Goal: Book appointment/travel/reservation

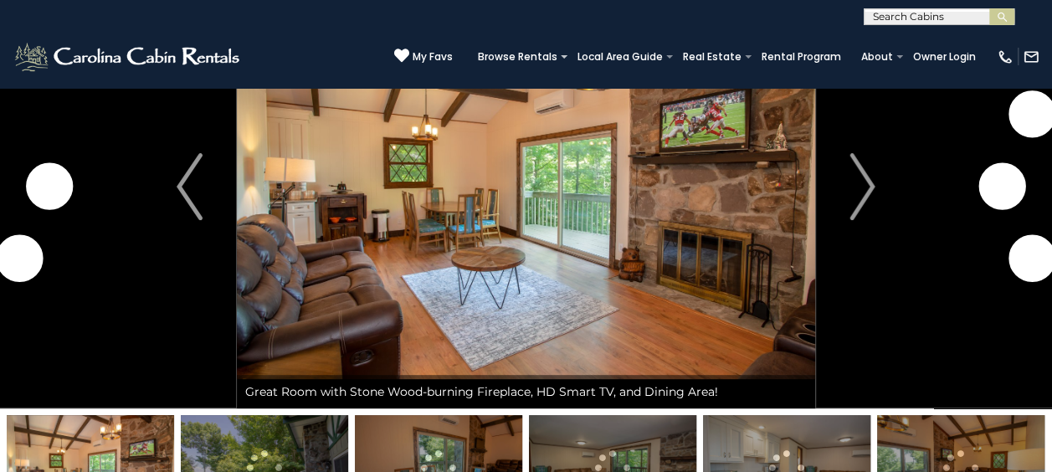
scroll to position [84, 0]
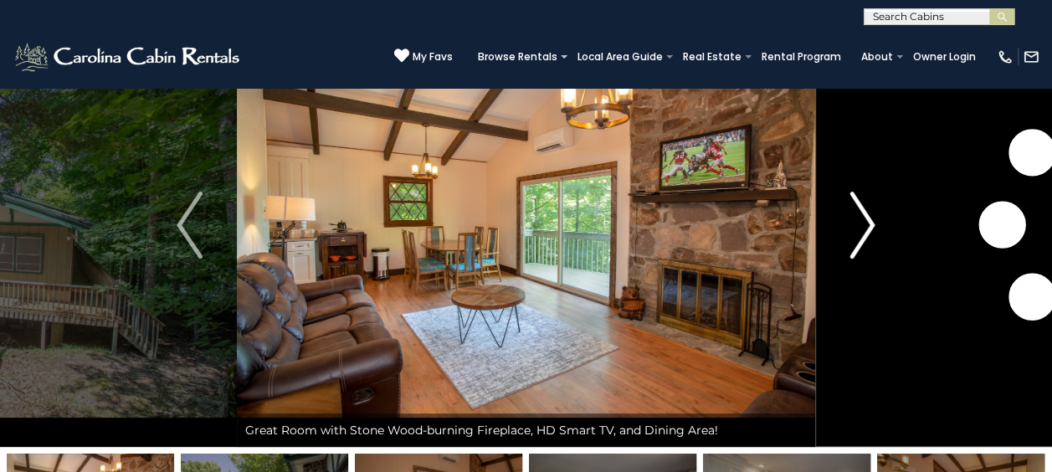
click at [875, 220] on button "Next" at bounding box center [862, 225] width 94 height 444
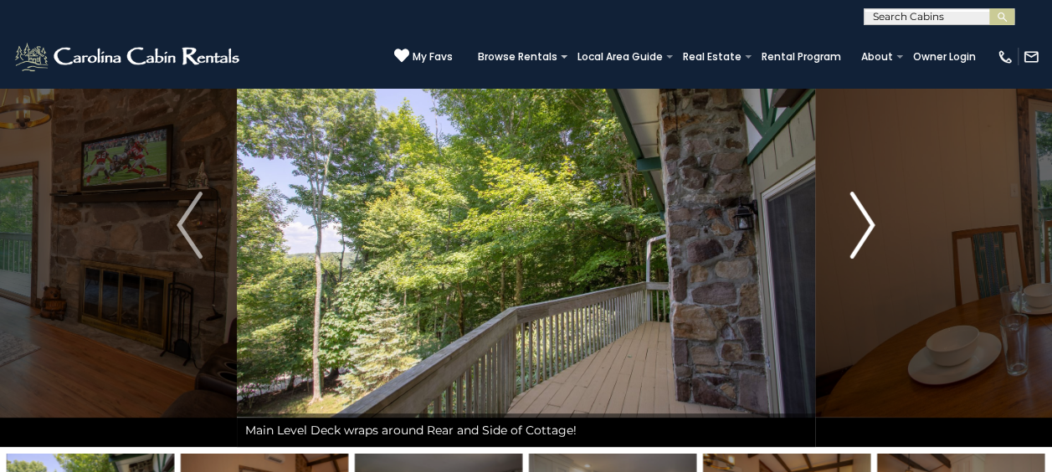
click at [866, 221] on img "Next" at bounding box center [861, 225] width 25 height 67
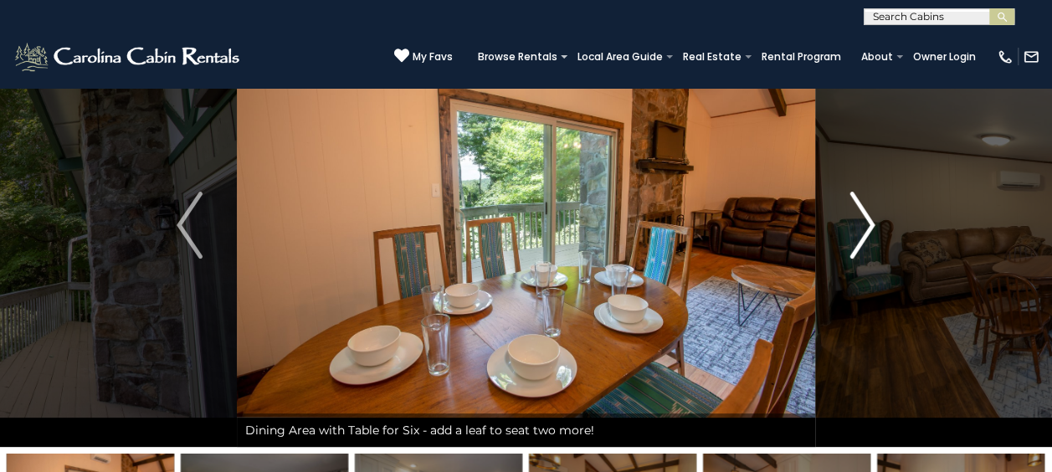
click at [866, 221] on img "Next" at bounding box center [861, 225] width 25 height 67
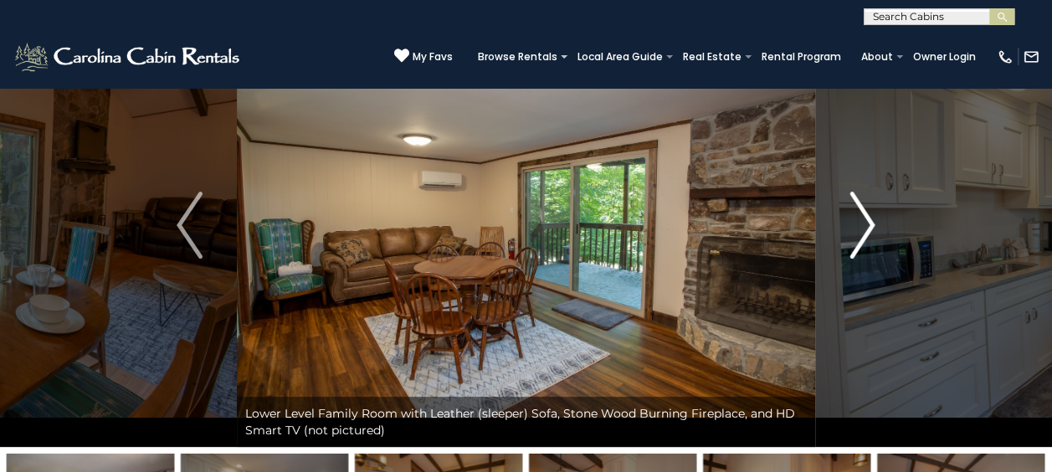
click at [866, 221] on img "Next" at bounding box center [861, 225] width 25 height 67
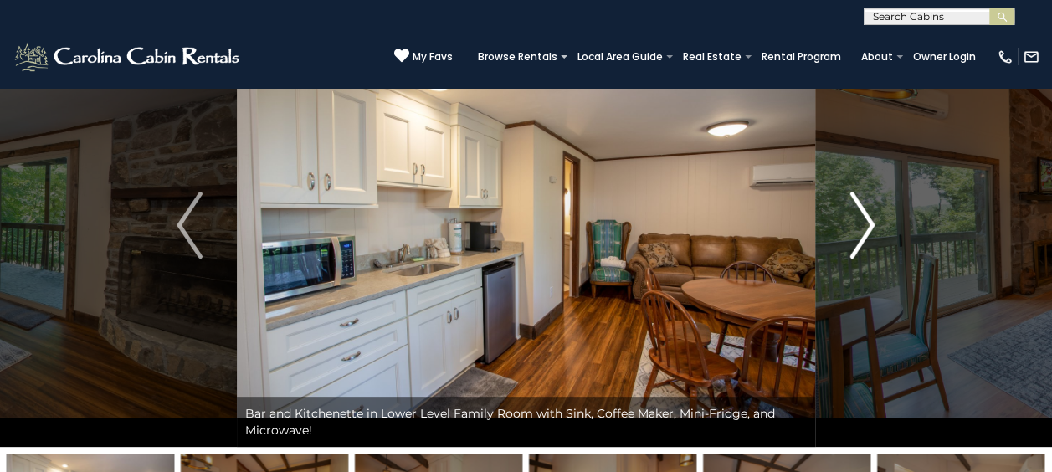
click at [866, 221] on img "Next" at bounding box center [861, 225] width 25 height 67
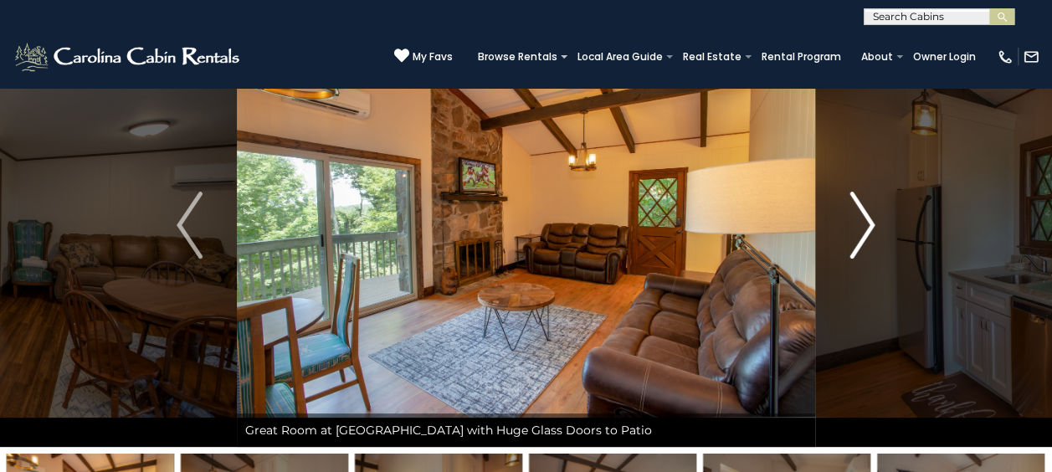
click at [866, 221] on img "Next" at bounding box center [861, 225] width 25 height 67
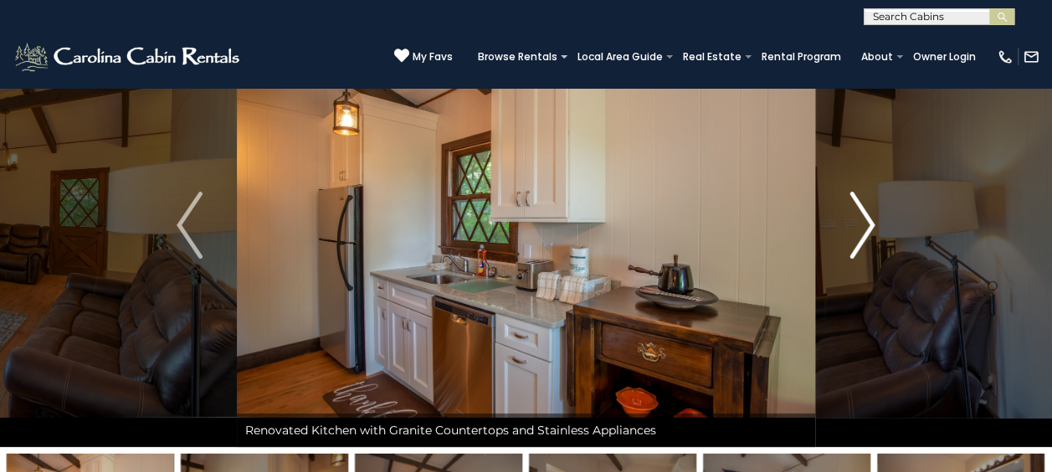
click at [866, 221] on img "Next" at bounding box center [861, 225] width 25 height 67
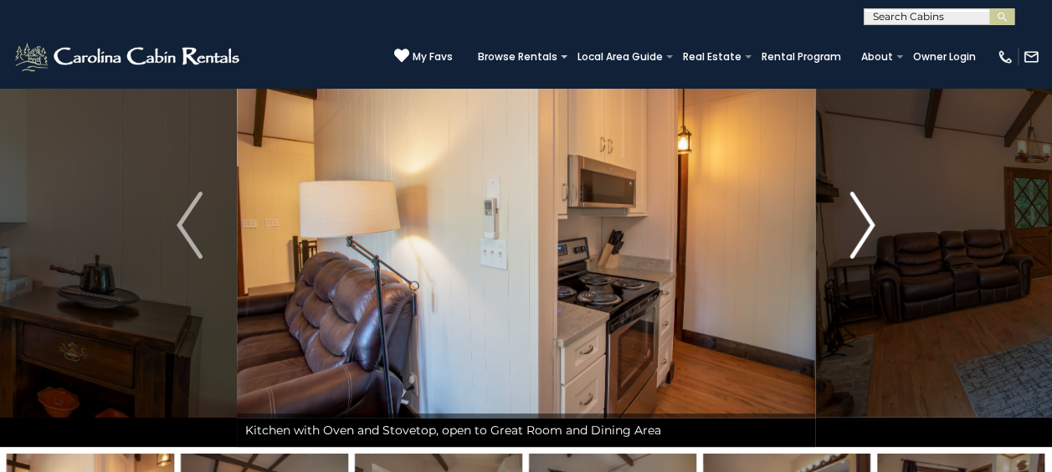
click at [866, 221] on img "Next" at bounding box center [861, 225] width 25 height 67
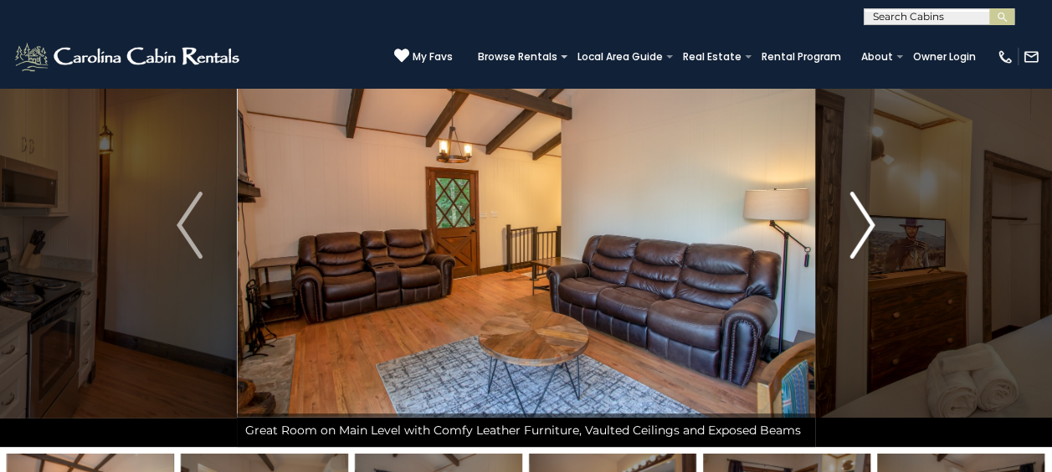
click at [866, 221] on img "Next" at bounding box center [861, 225] width 25 height 67
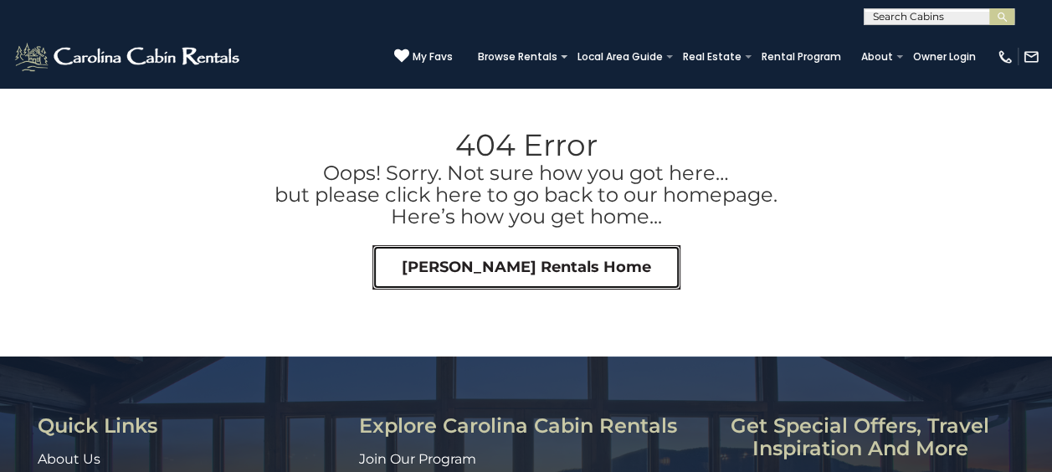
click at [527, 264] on link "Carolina Cabin Rentals Home" at bounding box center [526, 267] width 308 height 45
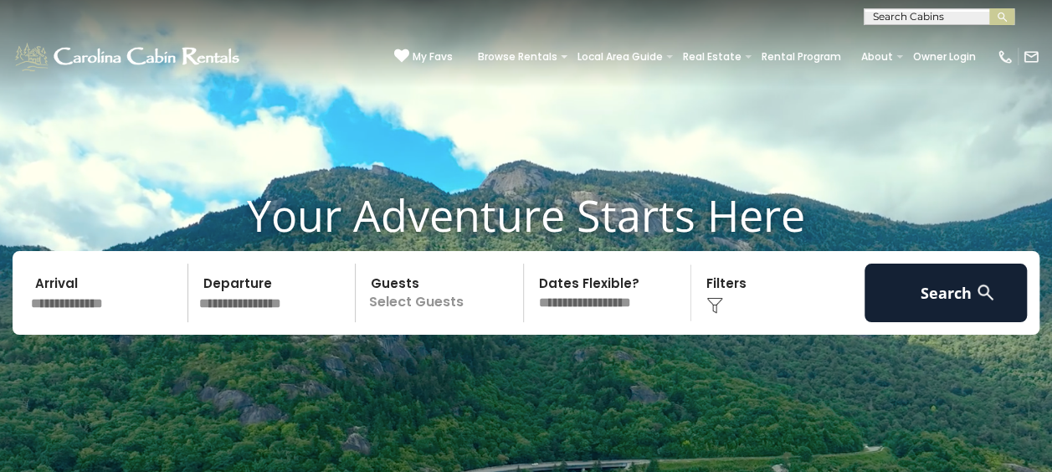
click at [882, 17] on input "text" at bounding box center [937, 20] width 146 height 17
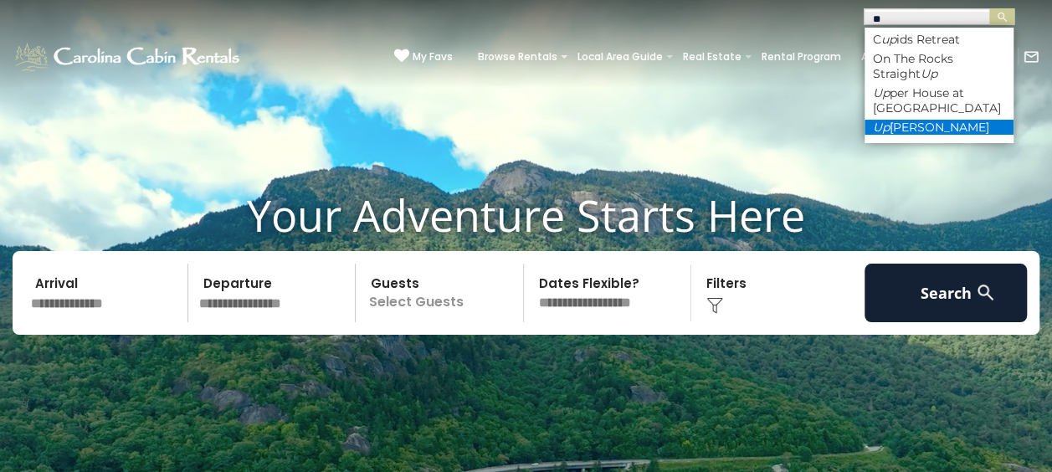
type input "**"
click at [921, 124] on li "Up [PERSON_NAME]" at bounding box center [938, 127] width 149 height 15
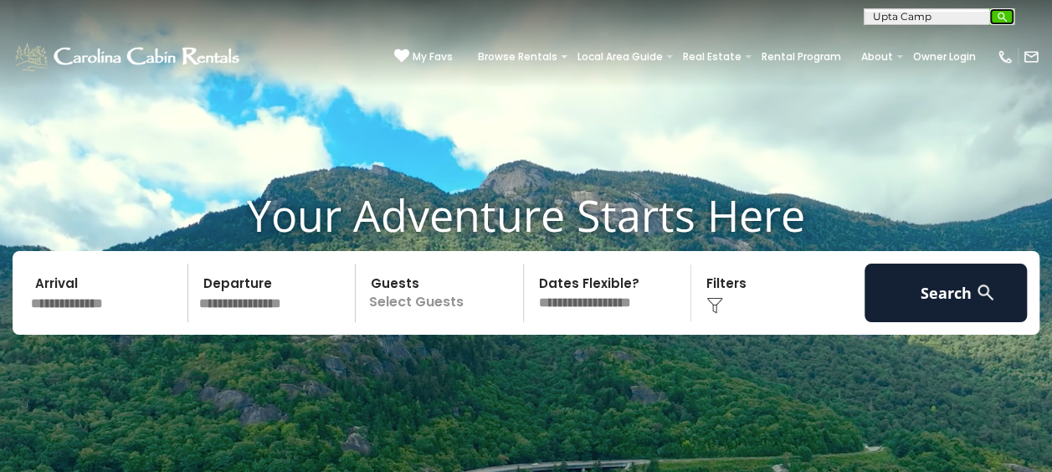
click at [997, 13] on img "submit" at bounding box center [1002, 17] width 13 height 13
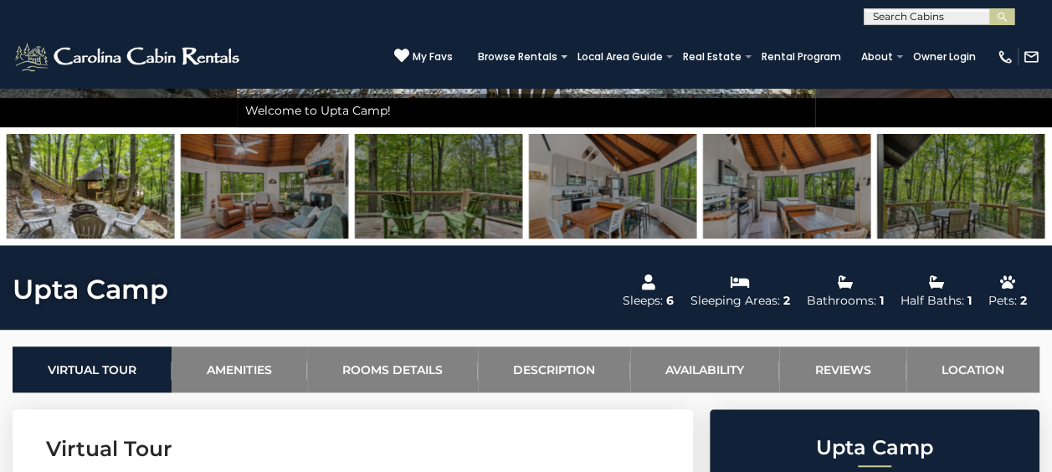
scroll to position [335, 0]
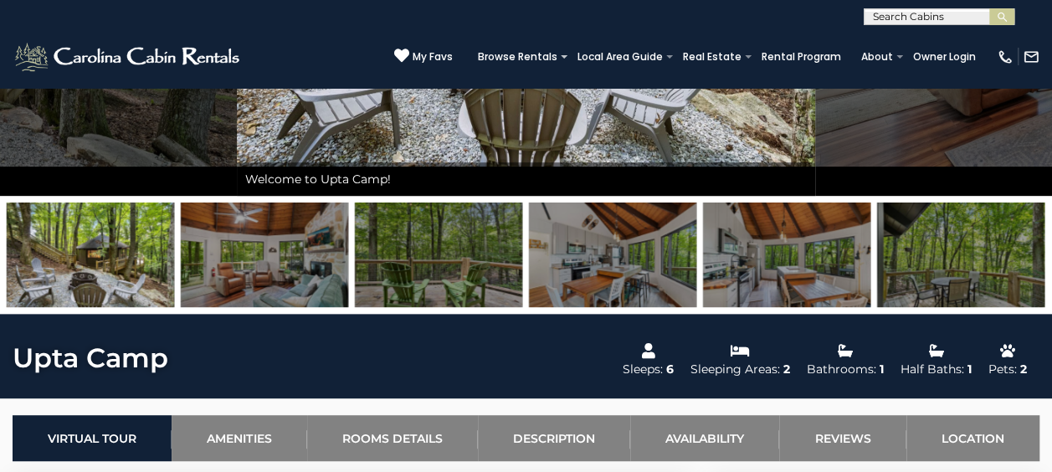
drag, startPoint x: 244, startPoint y: 258, endPoint x: 272, endPoint y: 259, distance: 27.6
click at [246, 258] on img at bounding box center [264, 255] width 167 height 105
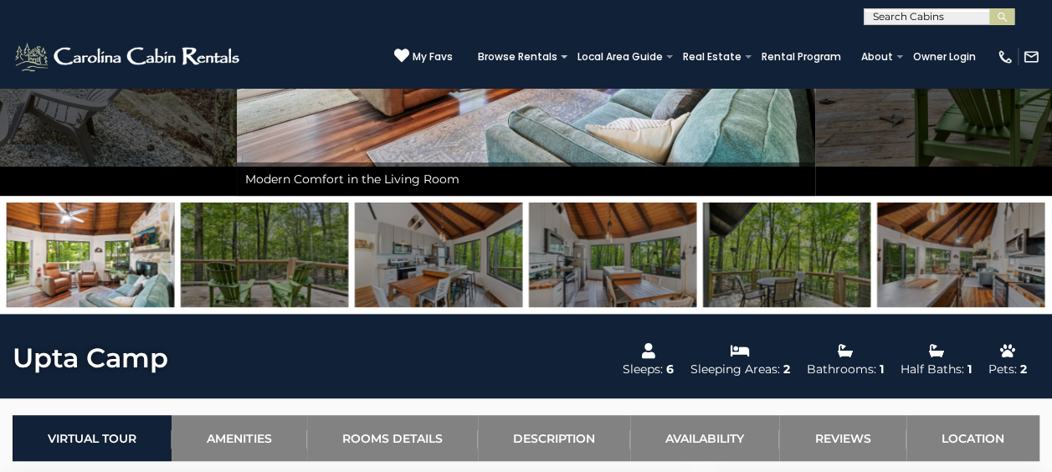
click at [904, 244] on img at bounding box center [960, 255] width 167 height 105
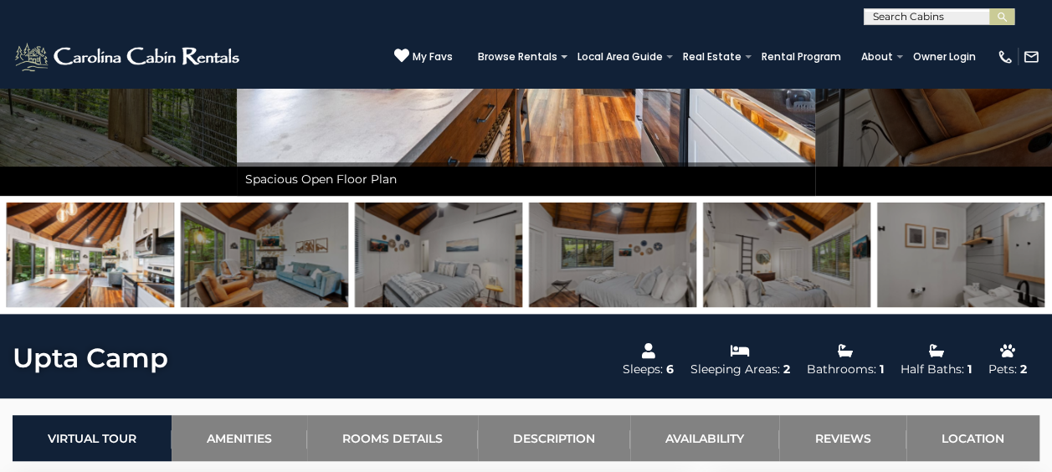
click at [831, 243] on img at bounding box center [786, 255] width 167 height 105
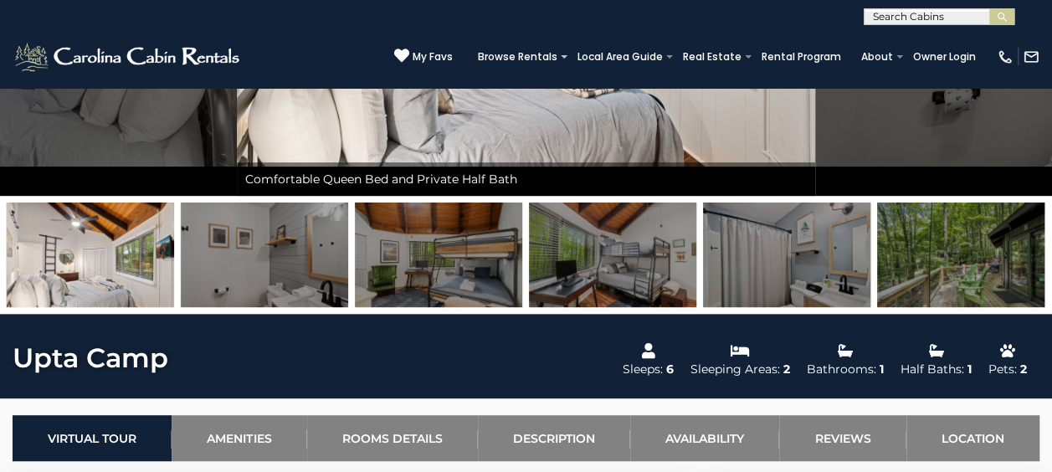
click at [934, 247] on img at bounding box center [960, 255] width 167 height 105
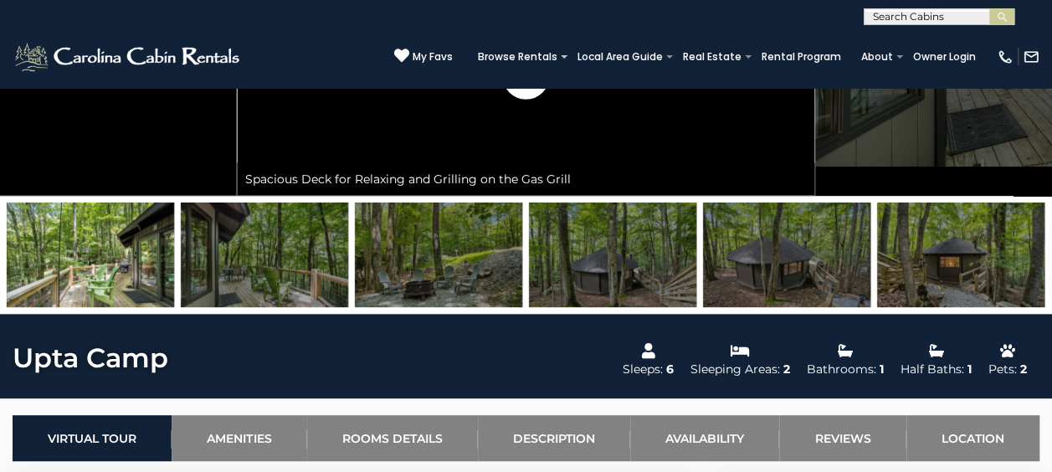
click at [303, 264] on img at bounding box center [264, 255] width 167 height 105
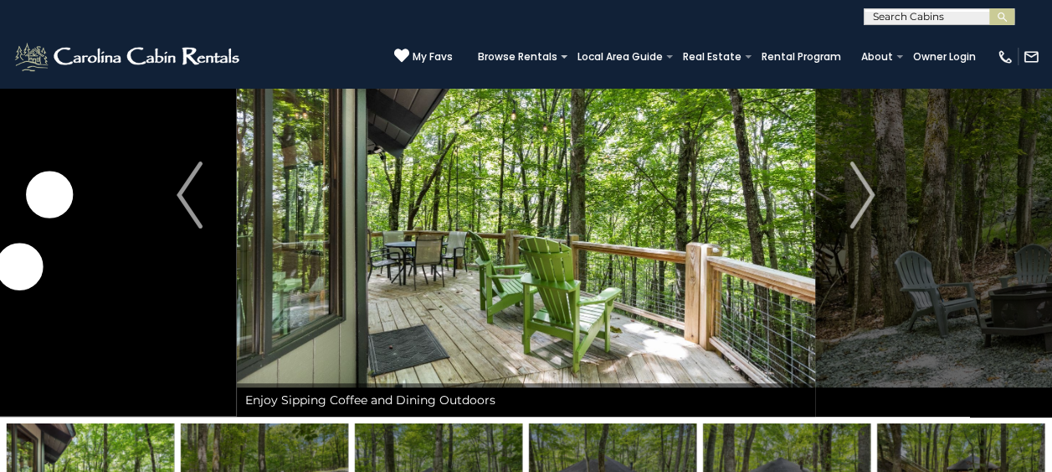
scroll to position [84, 0]
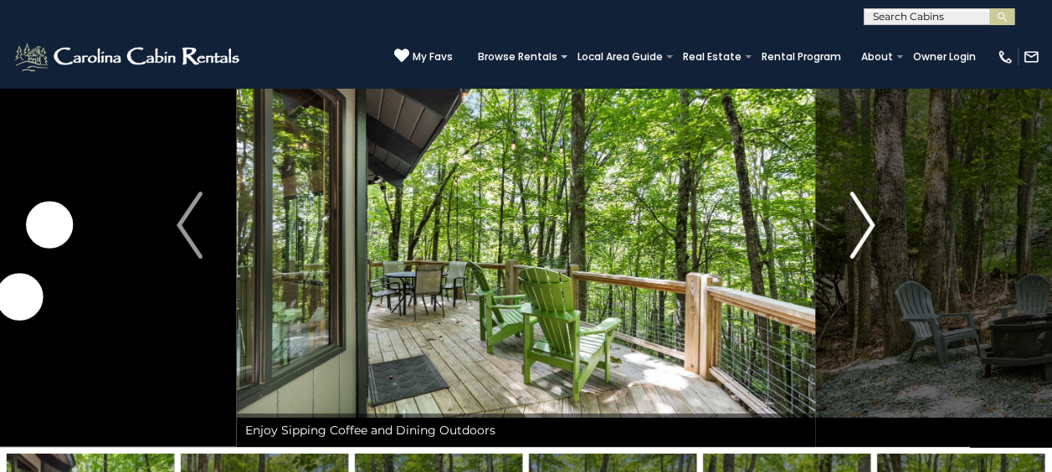
click at [869, 218] on img "Next" at bounding box center [861, 225] width 25 height 67
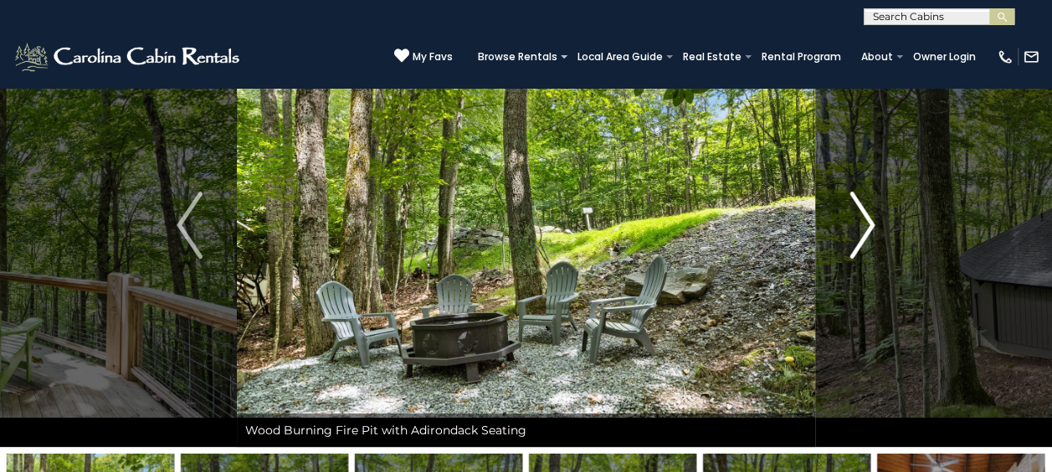
click at [865, 213] on img "Next" at bounding box center [861, 225] width 25 height 67
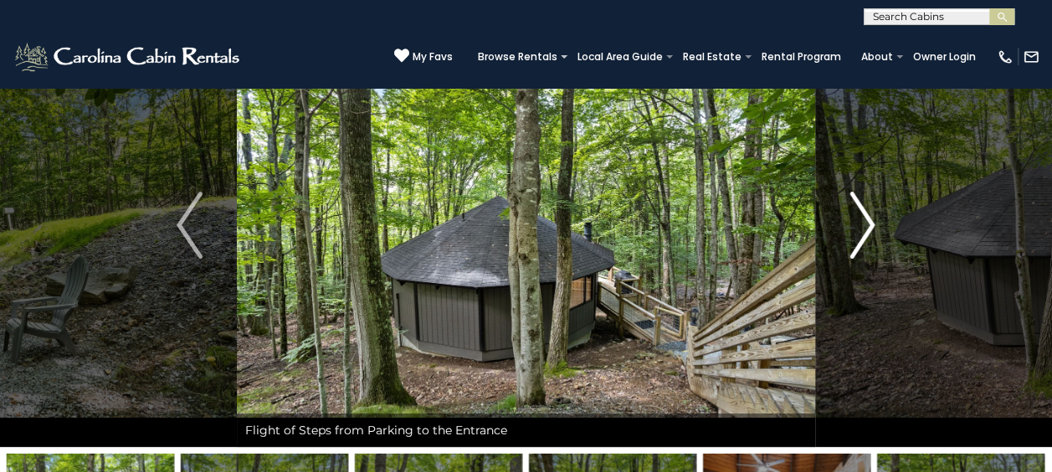
click at [865, 213] on img "Next" at bounding box center [861, 225] width 25 height 67
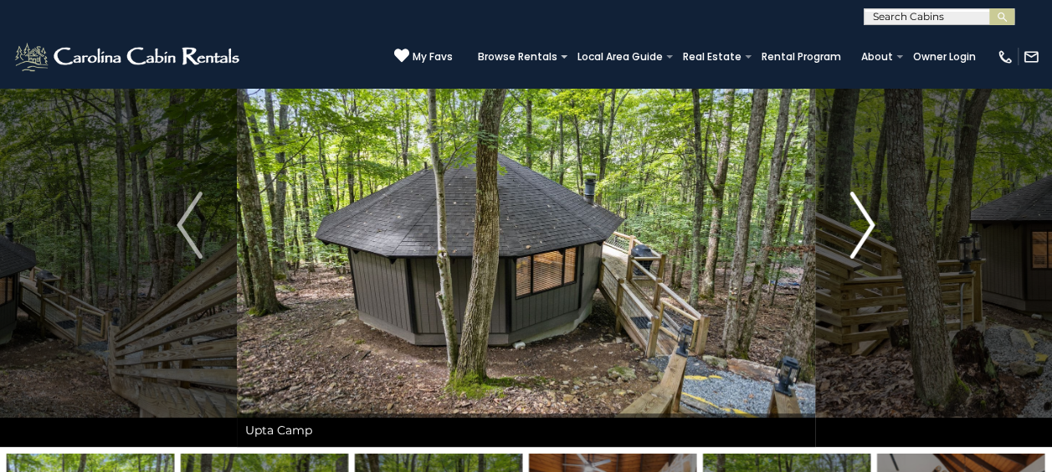
click at [865, 213] on img "Next" at bounding box center [861, 225] width 25 height 67
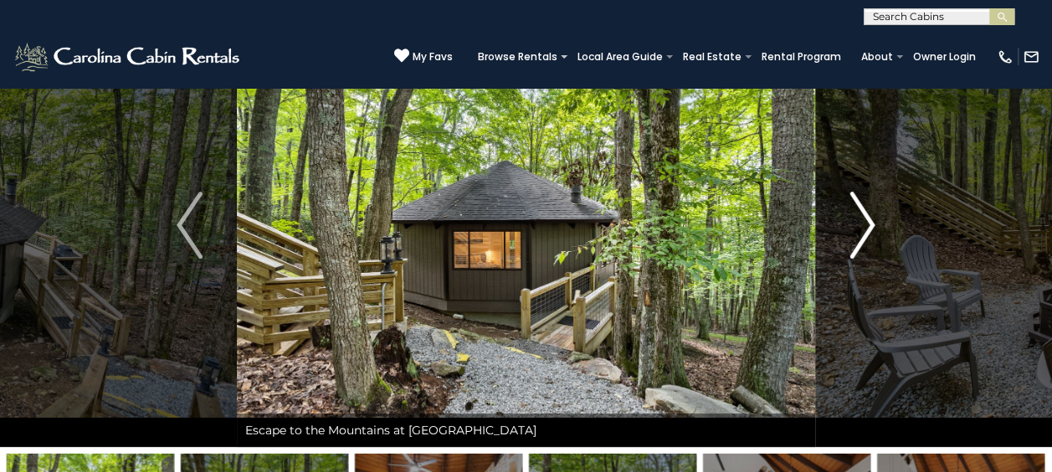
click at [865, 213] on img "Next" at bounding box center [861, 225] width 25 height 67
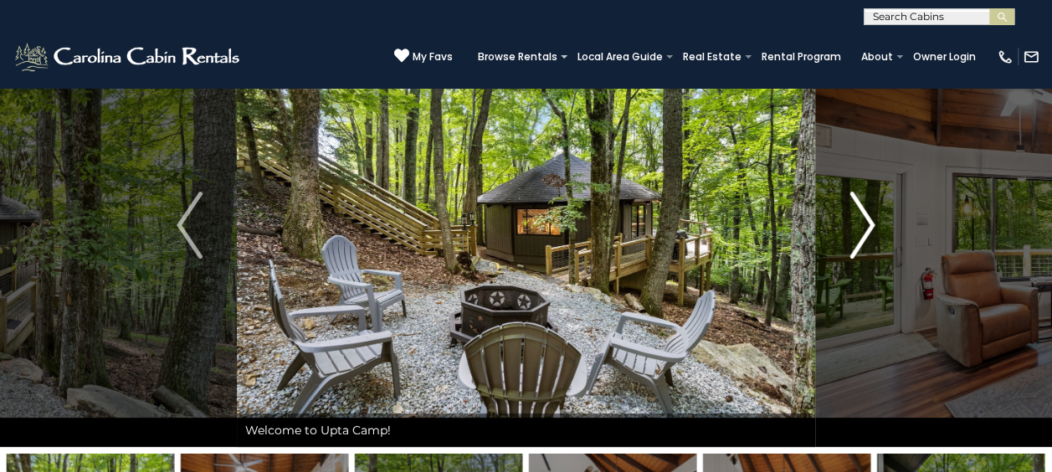
click at [865, 213] on img "Next" at bounding box center [861, 225] width 25 height 67
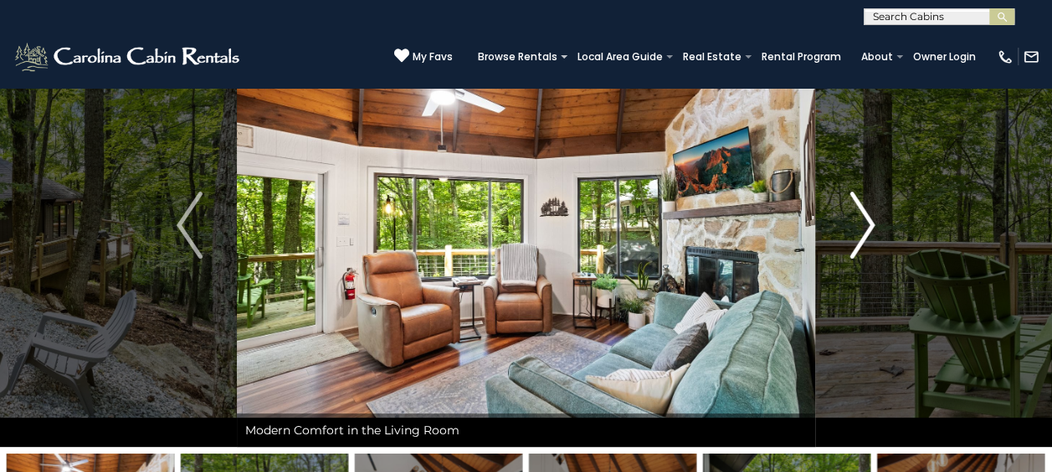
click at [862, 213] on img "Next" at bounding box center [861, 225] width 25 height 67
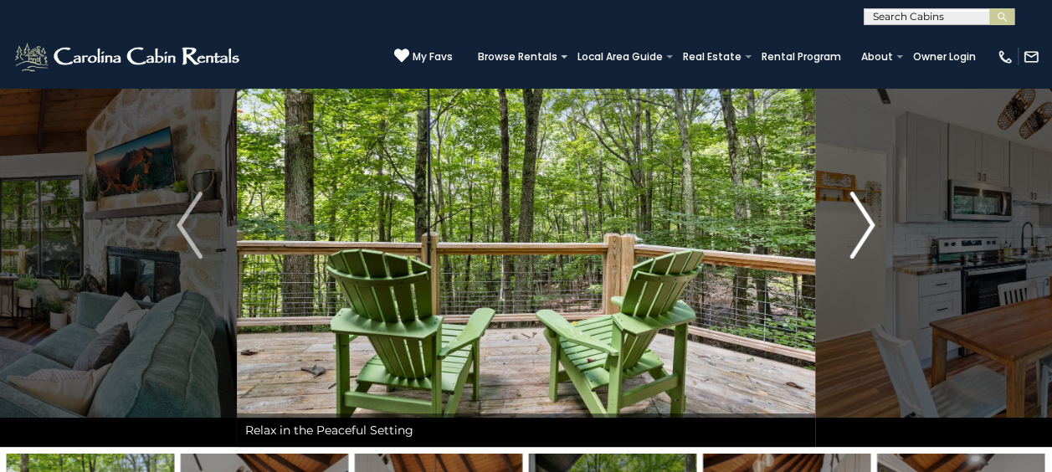
click at [860, 214] on img "Next" at bounding box center [861, 225] width 25 height 67
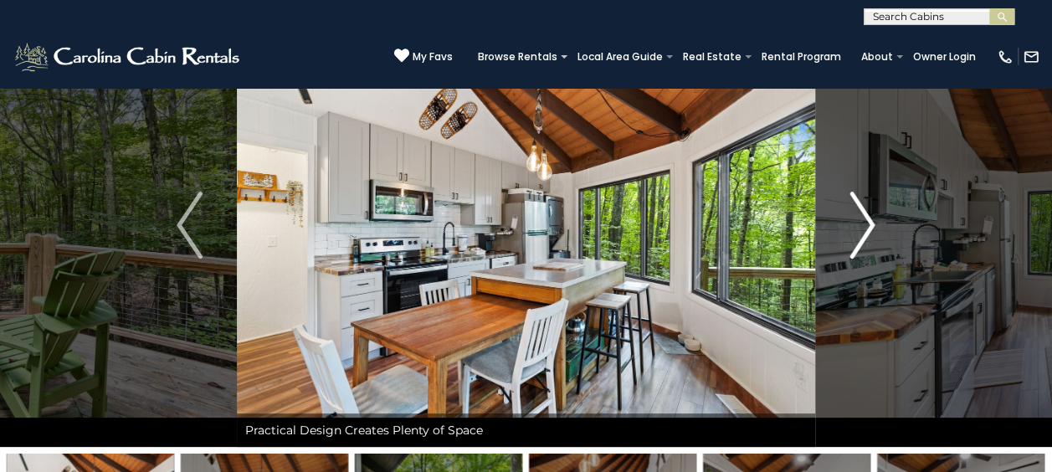
click at [860, 214] on img "Next" at bounding box center [861, 225] width 25 height 67
